Goal: Information Seeking & Learning: Check status

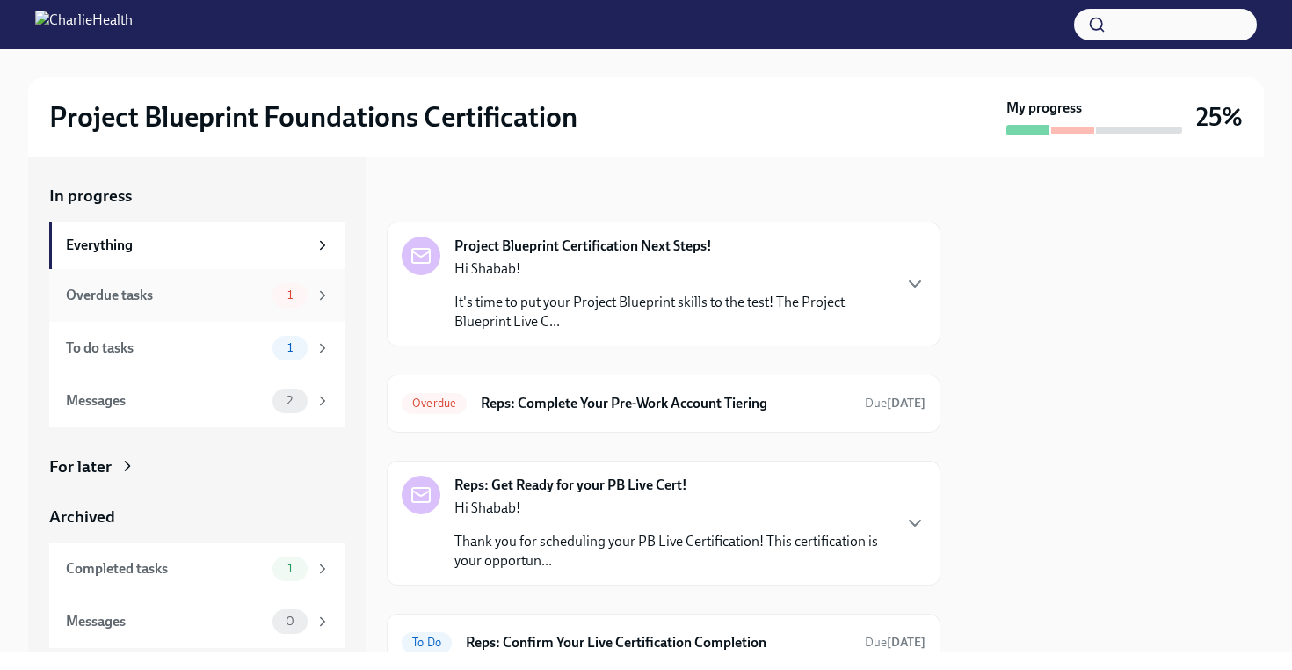
click at [318, 302] on icon at bounding box center [323, 295] width 16 height 16
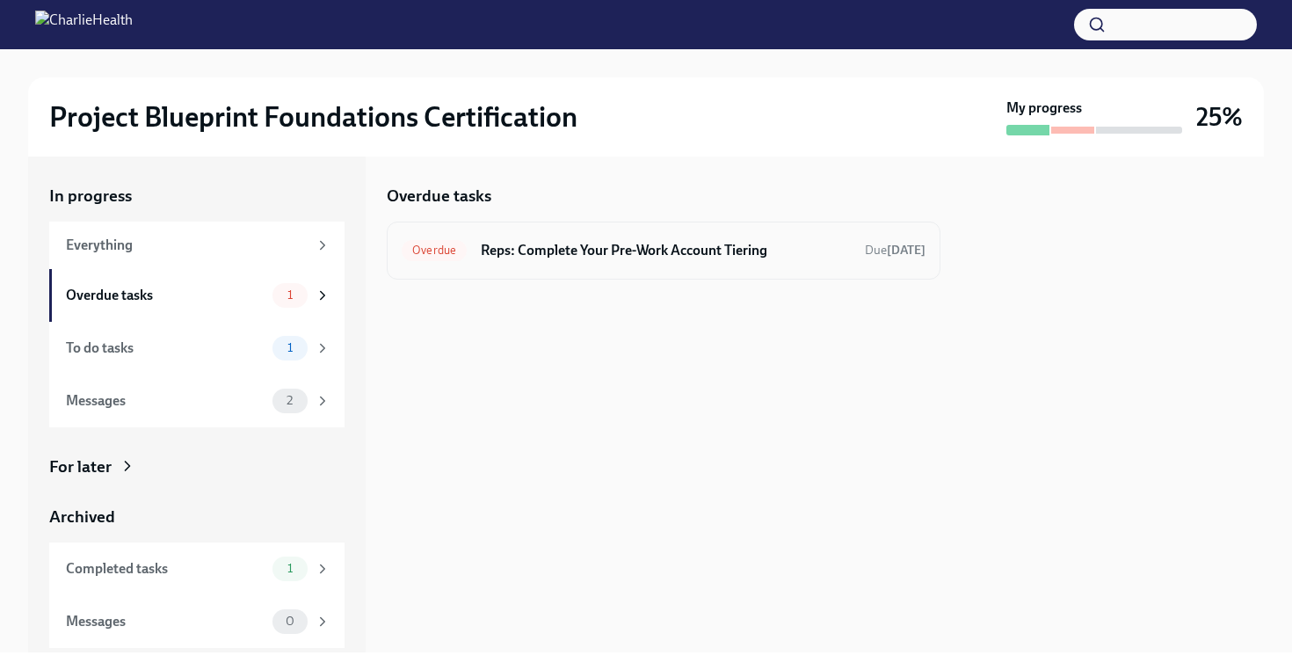
click at [569, 258] on h6 "Reps: Complete Your Pre-Work Account Tiering" at bounding box center [666, 250] width 370 height 19
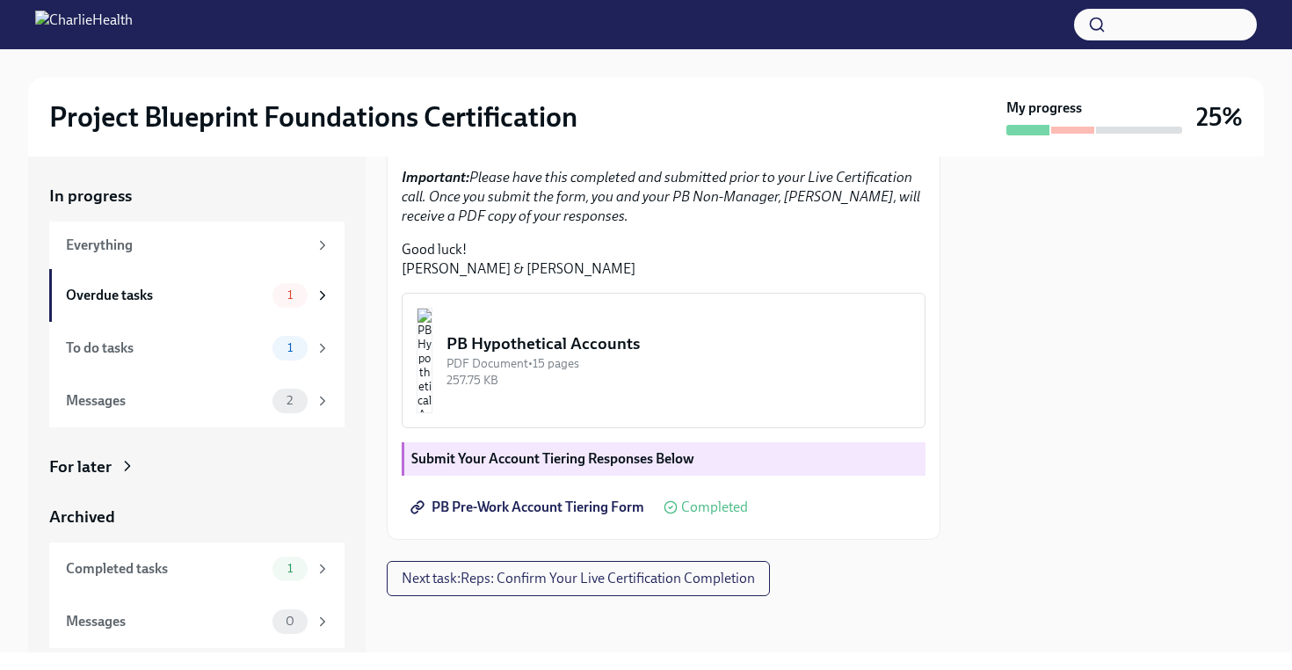
scroll to position [476, 0]
click at [251, 338] on div "To do tasks" at bounding box center [166, 347] width 200 height 19
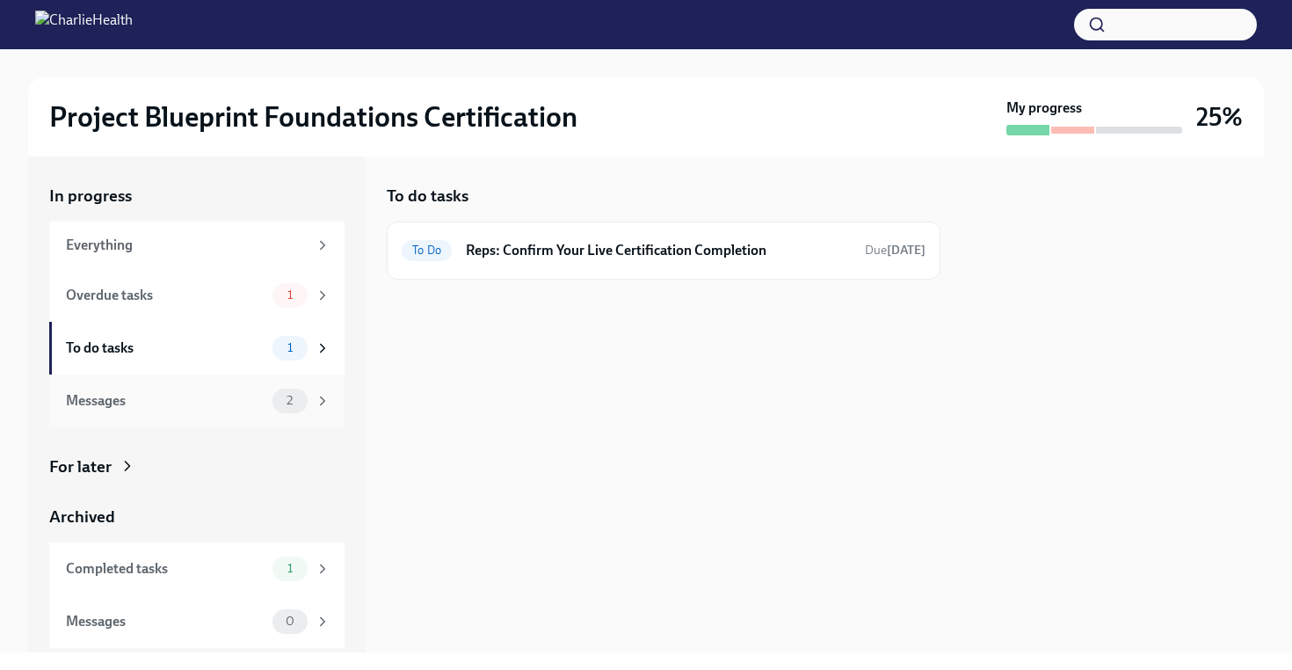
click at [129, 389] on div "Messages 2" at bounding box center [198, 401] width 265 height 25
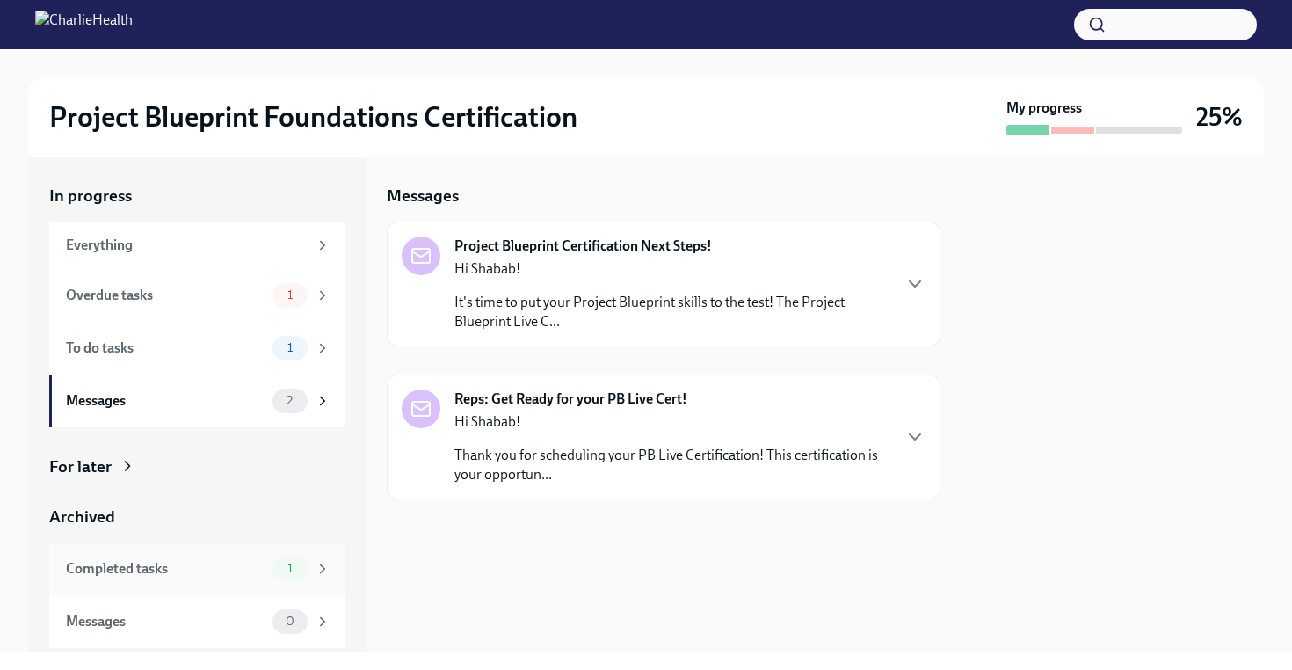
drag, startPoint x: 165, startPoint y: 555, endPoint x: 175, endPoint y: 554, distance: 9.7
click at [166, 556] on div "Completed tasks 1" at bounding box center [196, 568] width 295 height 53
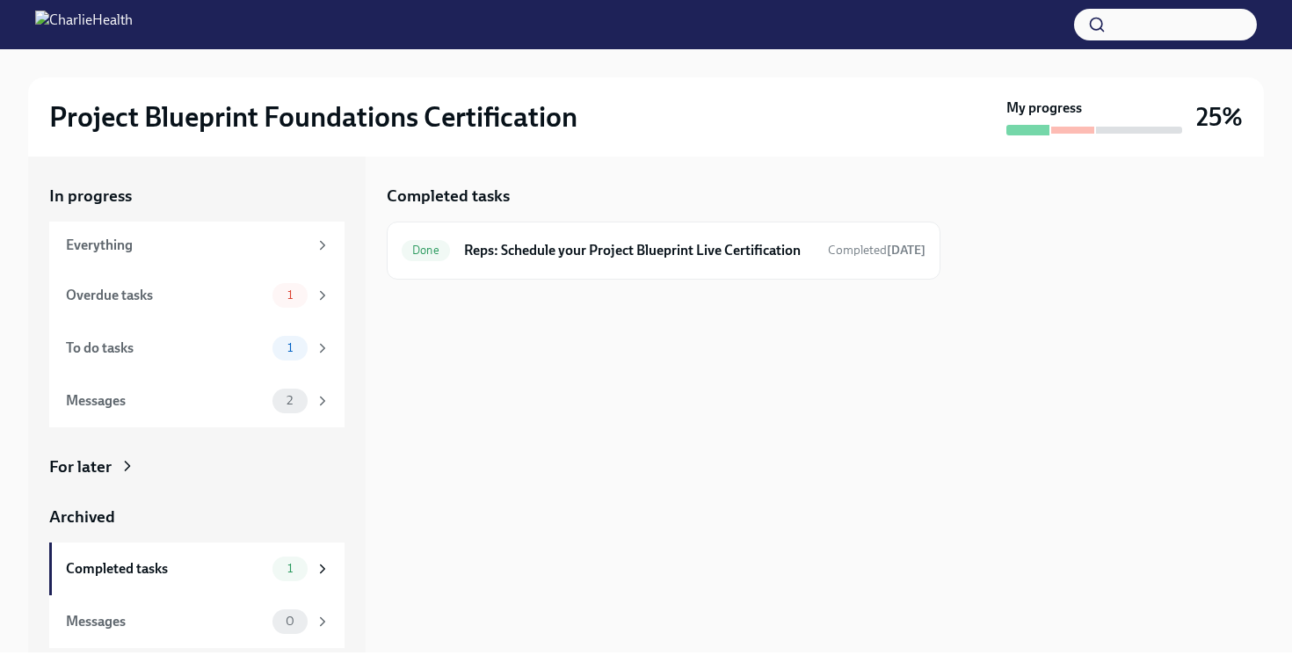
click at [1072, 114] on strong "My progress" at bounding box center [1045, 107] width 76 height 19
